Goal: Information Seeking & Learning: Learn about a topic

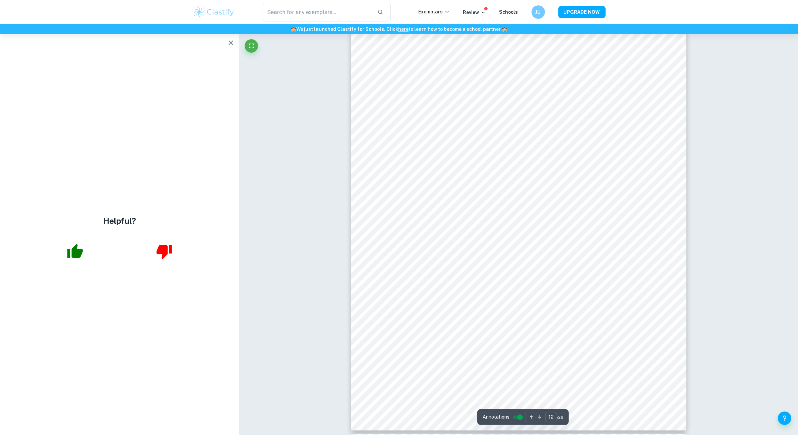
scroll to position [4985, 0]
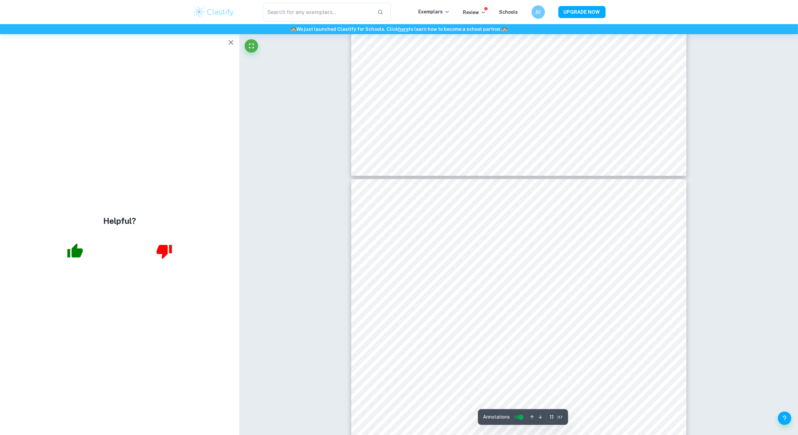
scroll to position [4380, 0]
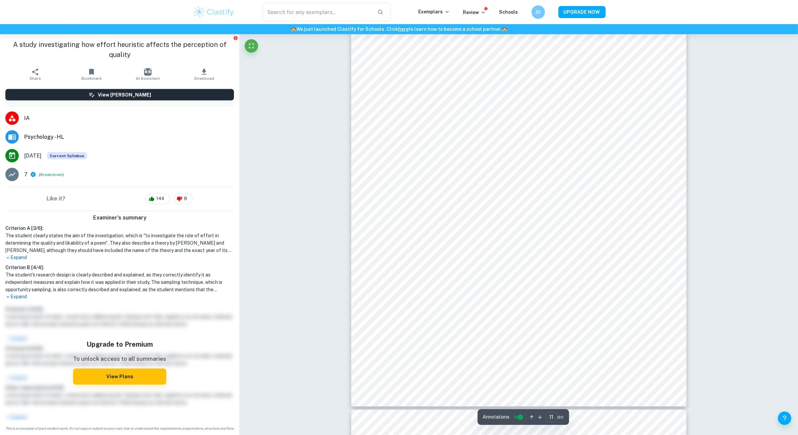
scroll to position [4556, 0]
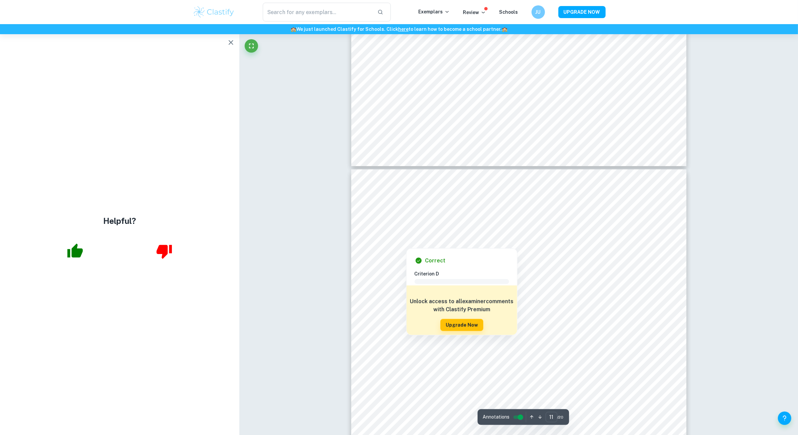
scroll to position [4408, 0]
